Goal: Register for event/course

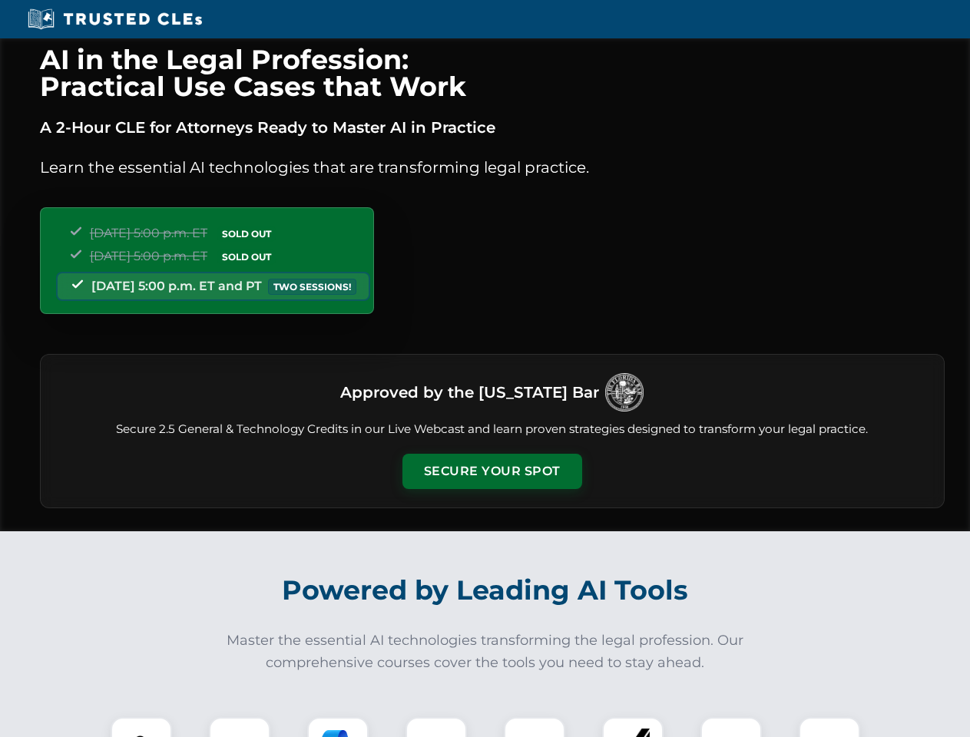
click at [491, 471] on button "Secure Your Spot" at bounding box center [492, 471] width 180 height 35
click at [141, 727] on img at bounding box center [141, 748] width 45 height 45
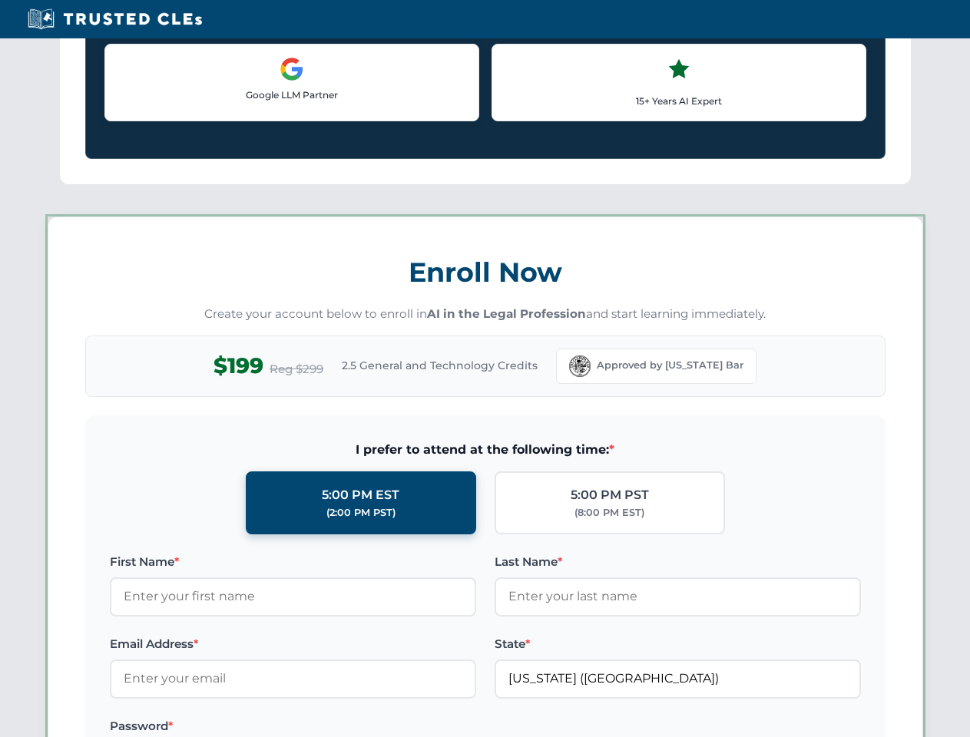
click at [338, 727] on label "Password *" at bounding box center [293, 726] width 366 height 18
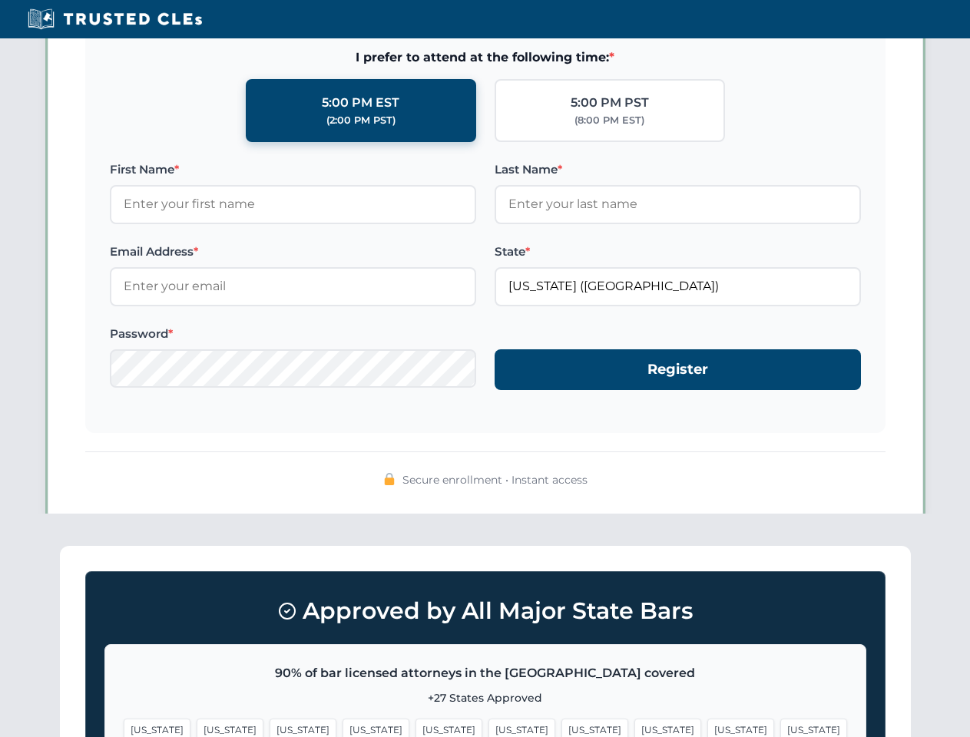
click at [707, 727] on span "[US_STATE]" at bounding box center [740, 730] width 67 height 22
